Goal: Find specific page/section: Find specific page/section

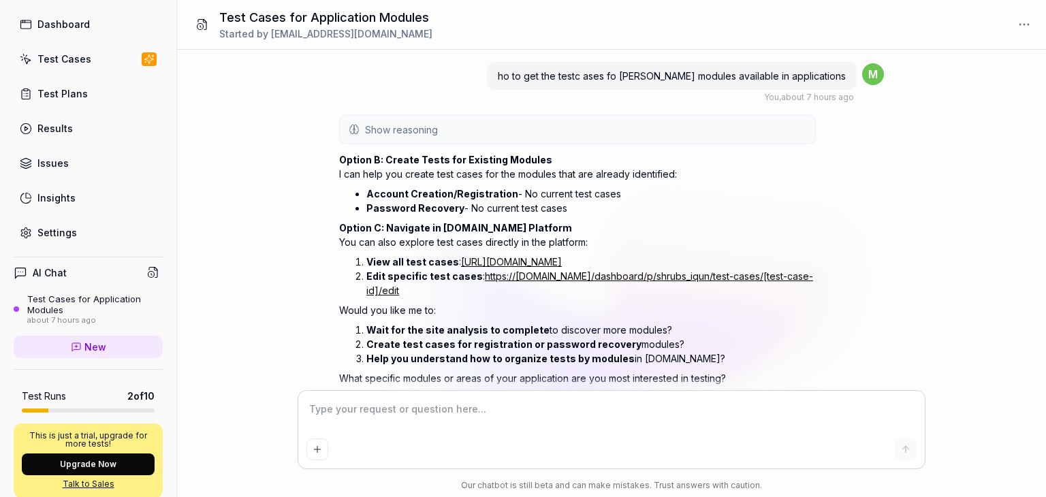
scroll to position [44, 0]
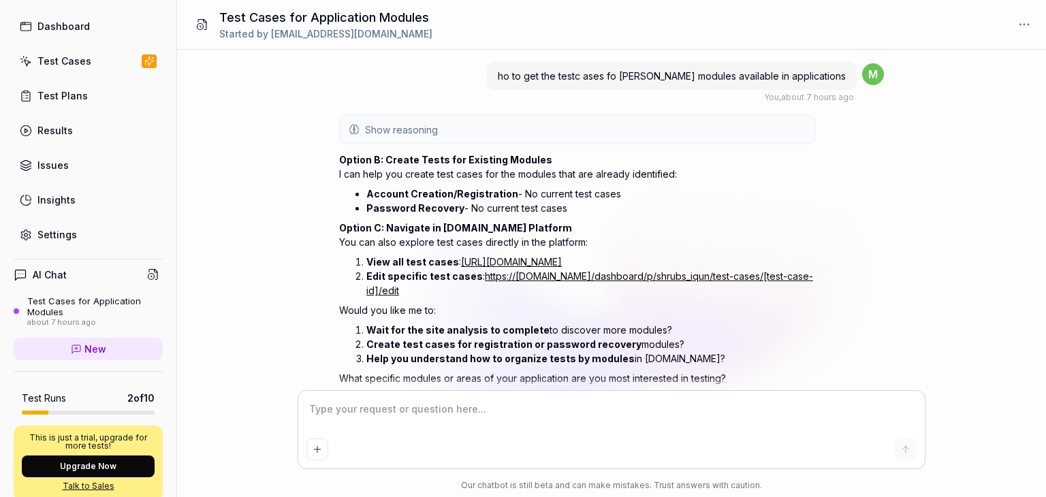
type textarea "*"
click at [64, 65] on div "Test Cases" at bounding box center [64, 61] width 54 height 14
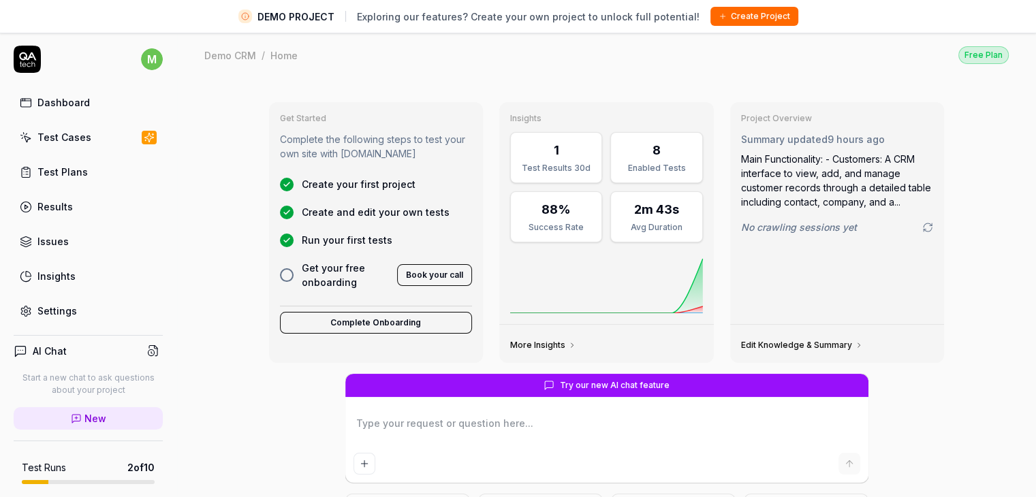
type textarea "*"
